Goal: Information Seeking & Learning: Understand process/instructions

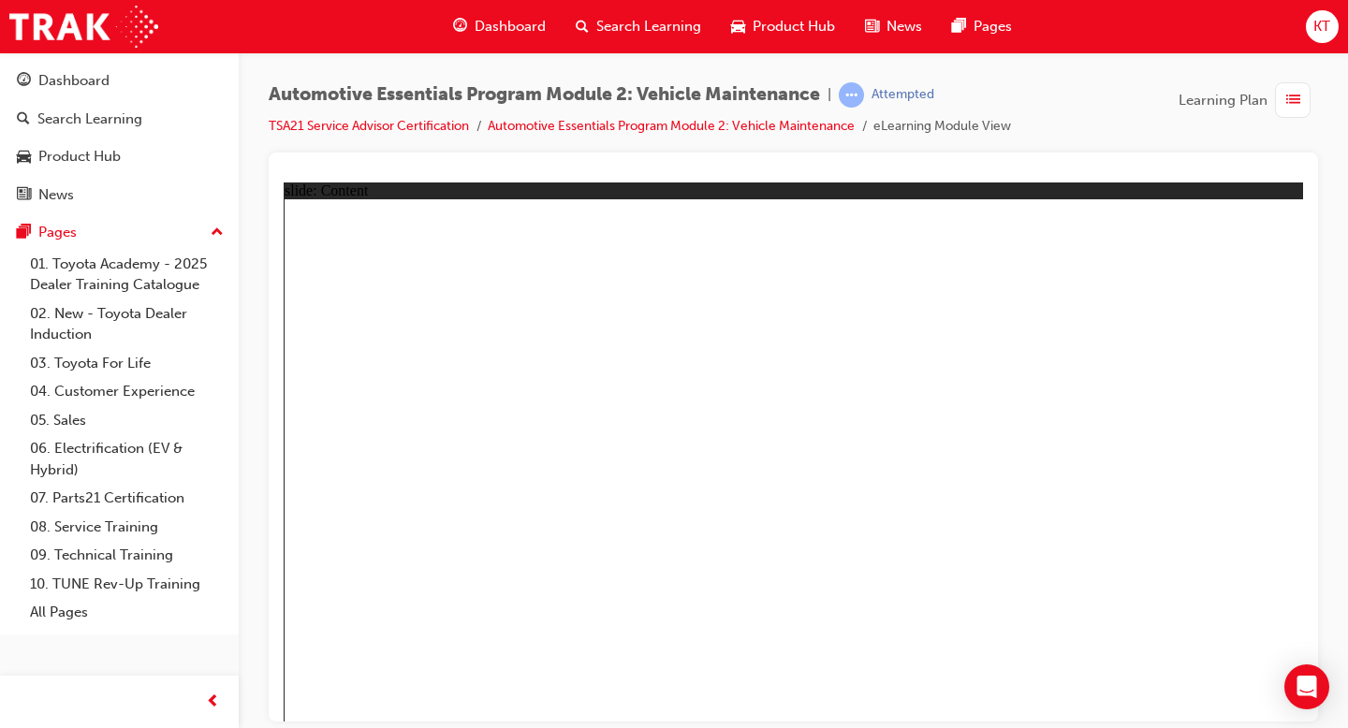
radio input "true"
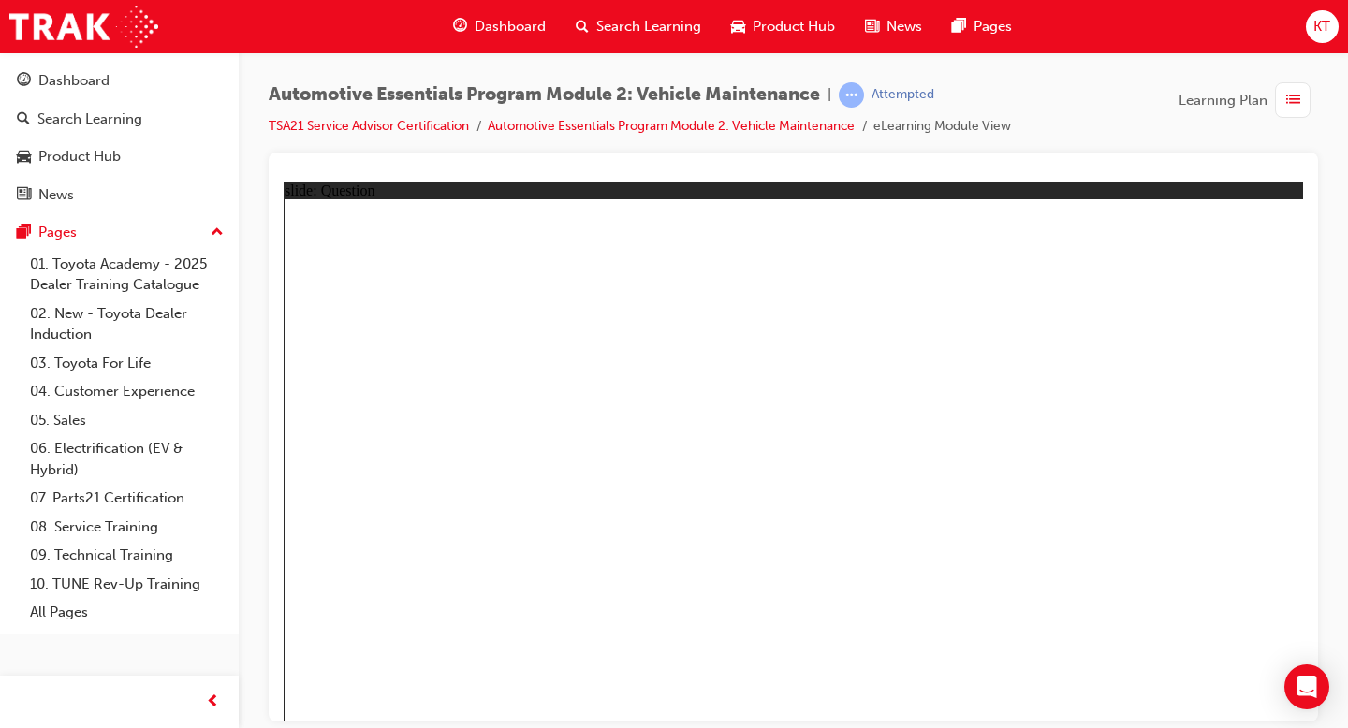
radio input "true"
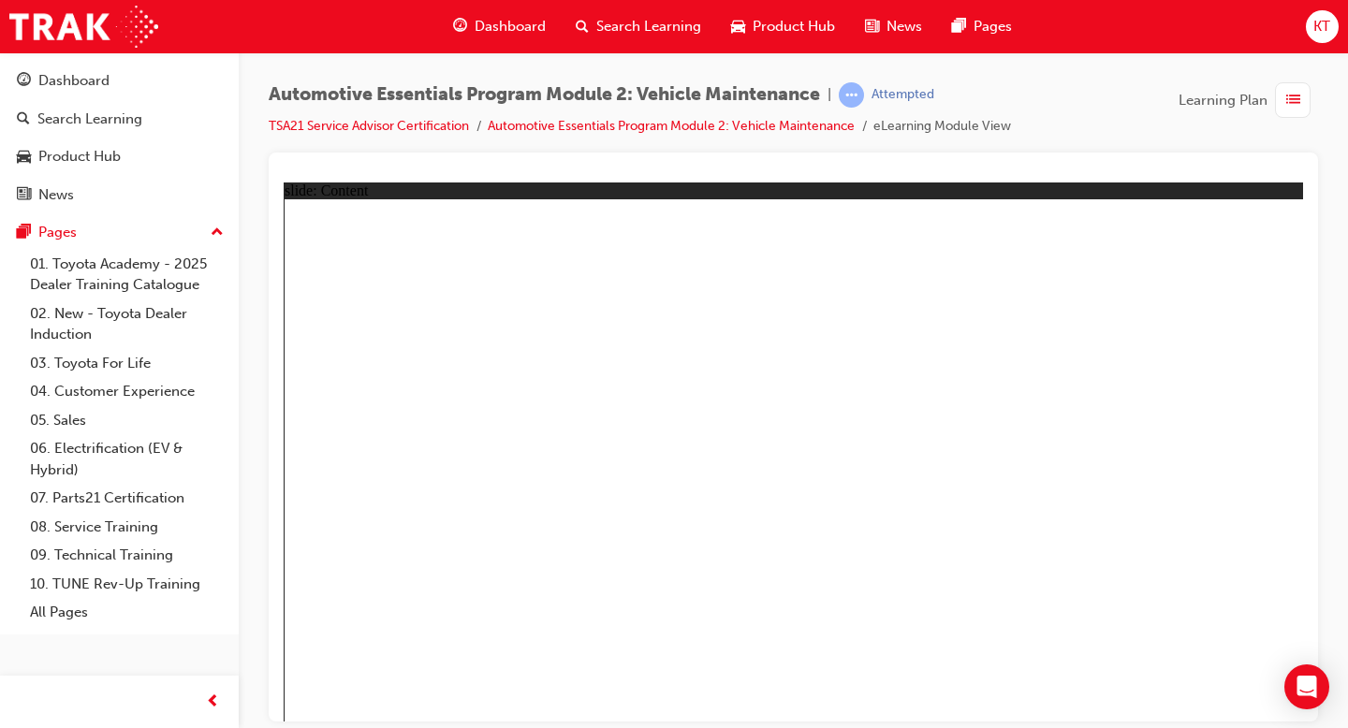
drag, startPoint x: 1174, startPoint y: 699, endPoint x: 1180, endPoint y: 682, distance: 18.1
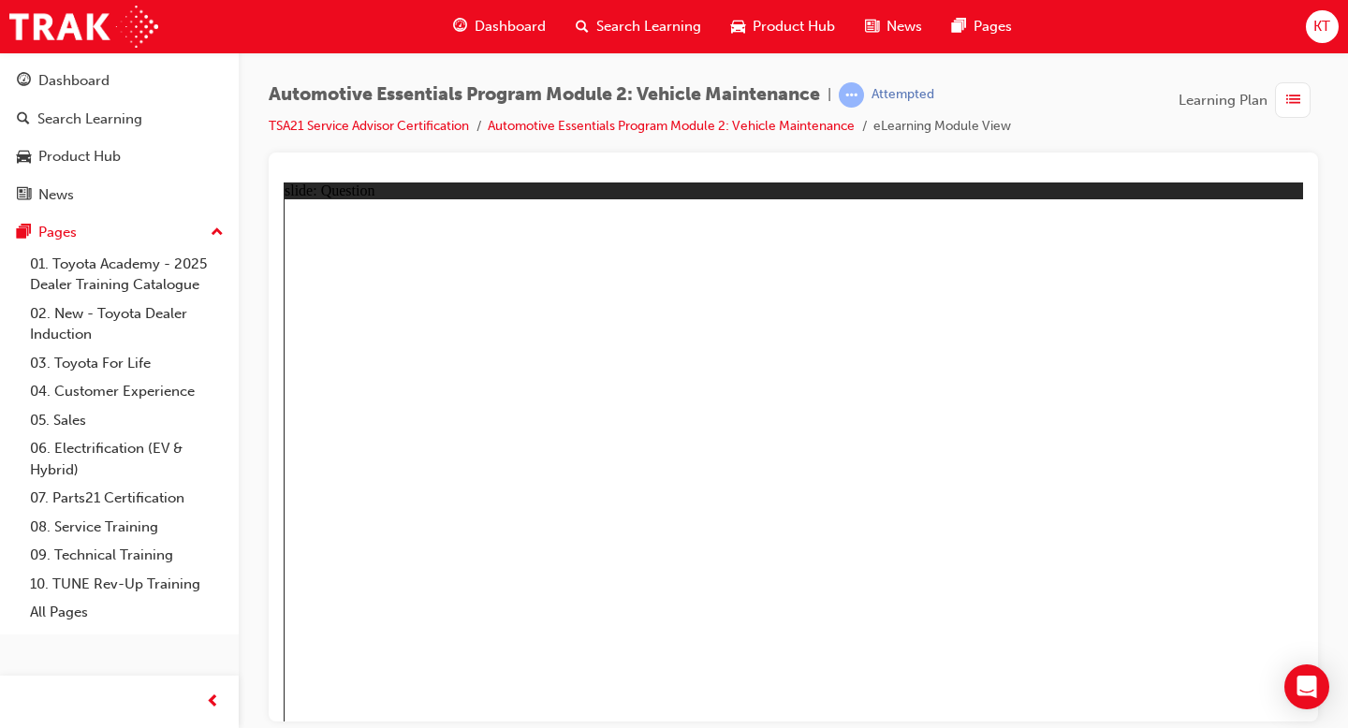
radio input "true"
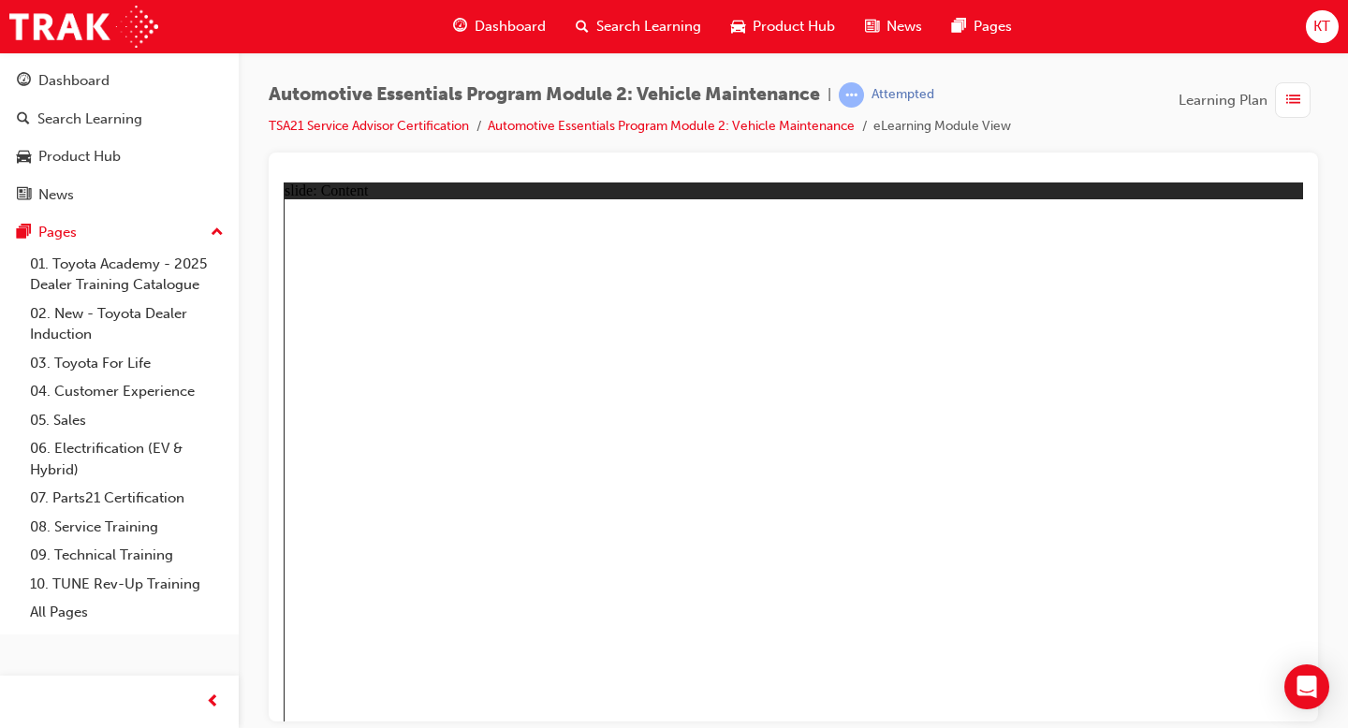
drag, startPoint x: 792, startPoint y: 661, endPoint x: 790, endPoint y: 678, distance: 17.0
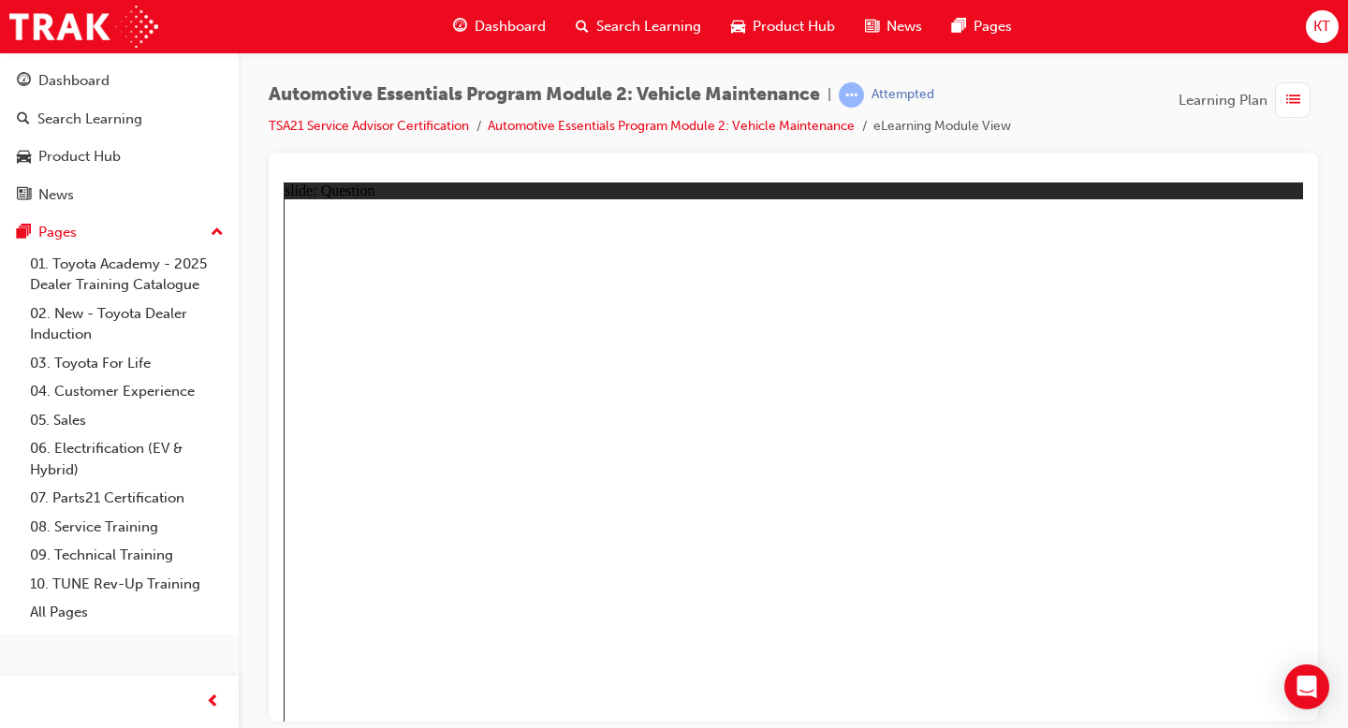
radio input "true"
drag, startPoint x: 1173, startPoint y: 695, endPoint x: 1195, endPoint y: 690, distance: 22.9
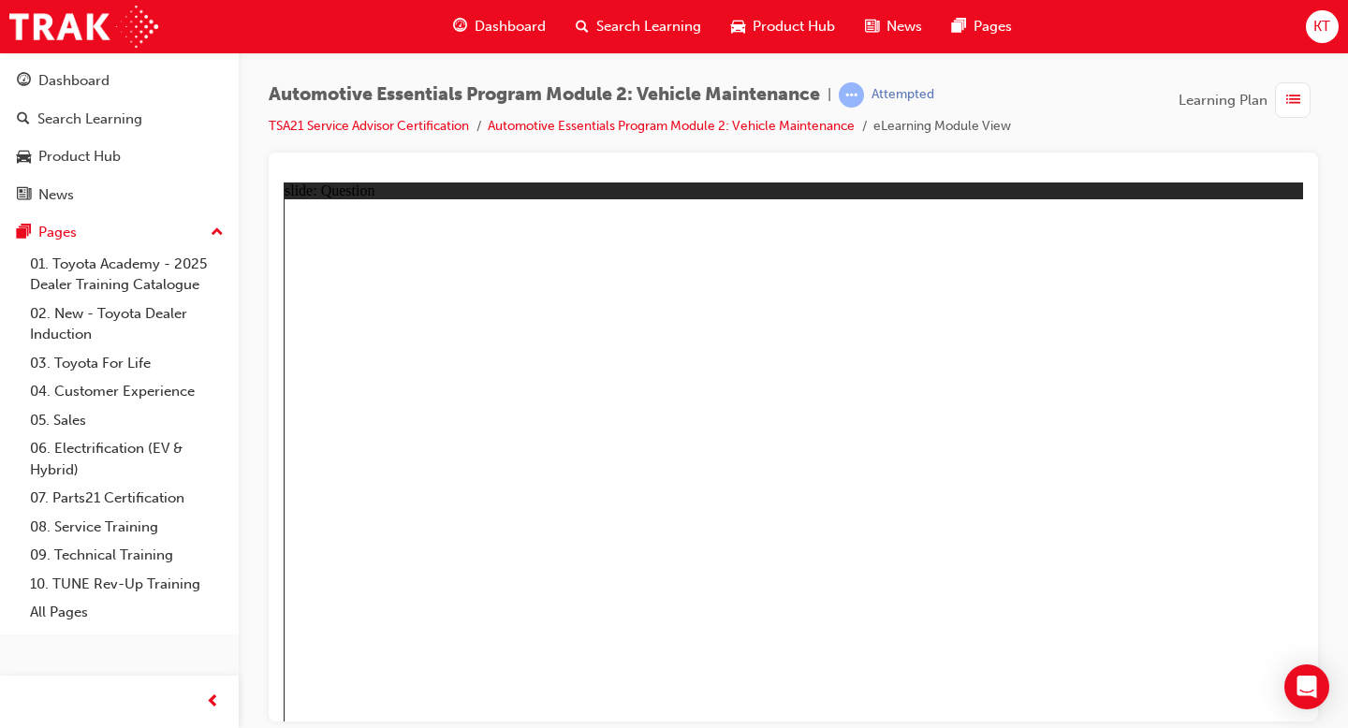
radio input "true"
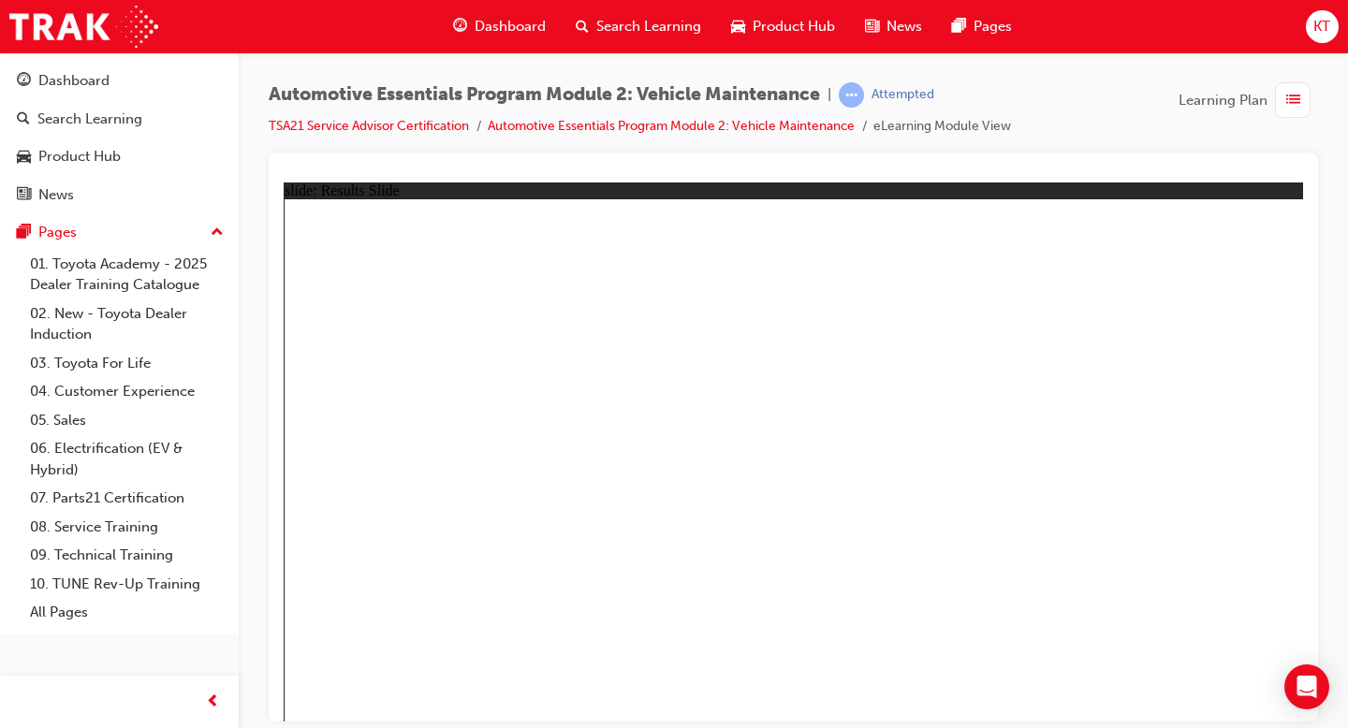
drag, startPoint x: 388, startPoint y: 410, endPoint x: 373, endPoint y: 441, distance: 34.3
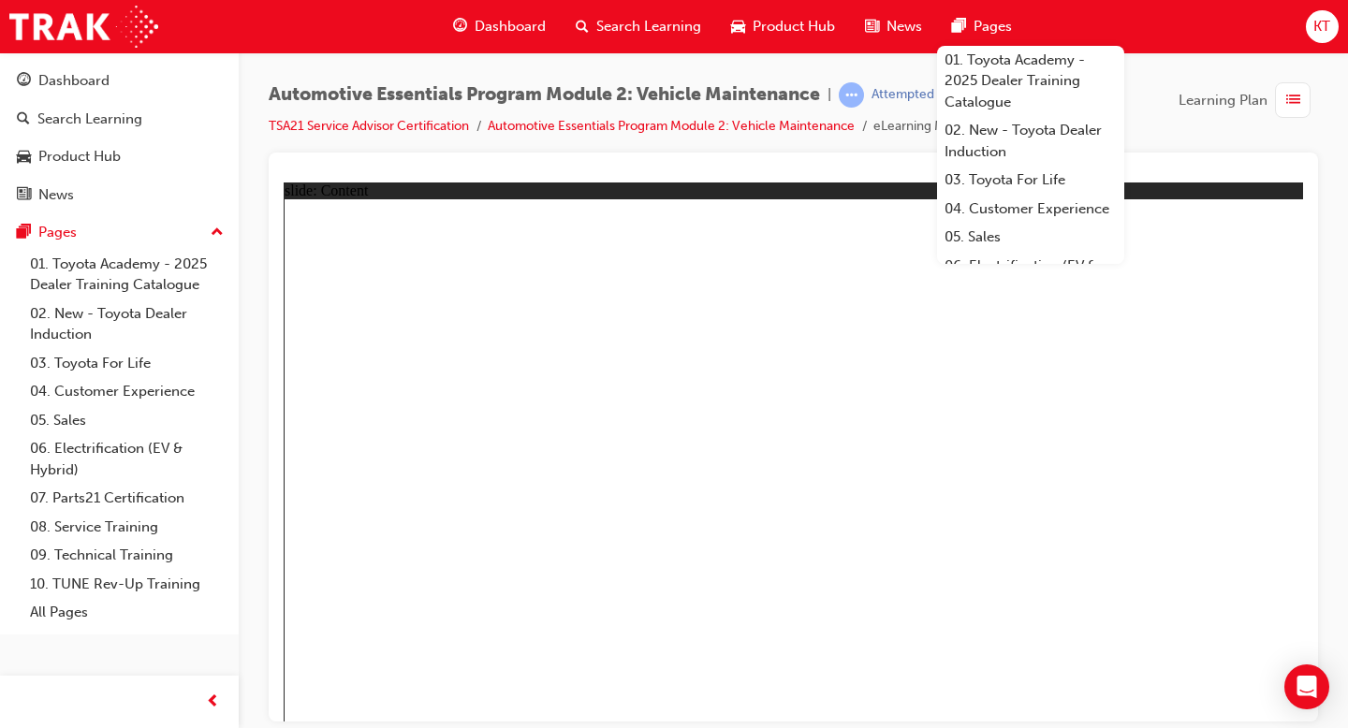
click at [410, 157] on div at bounding box center [793, 437] width 1049 height 569
